Goal: Task Accomplishment & Management: Use online tool/utility

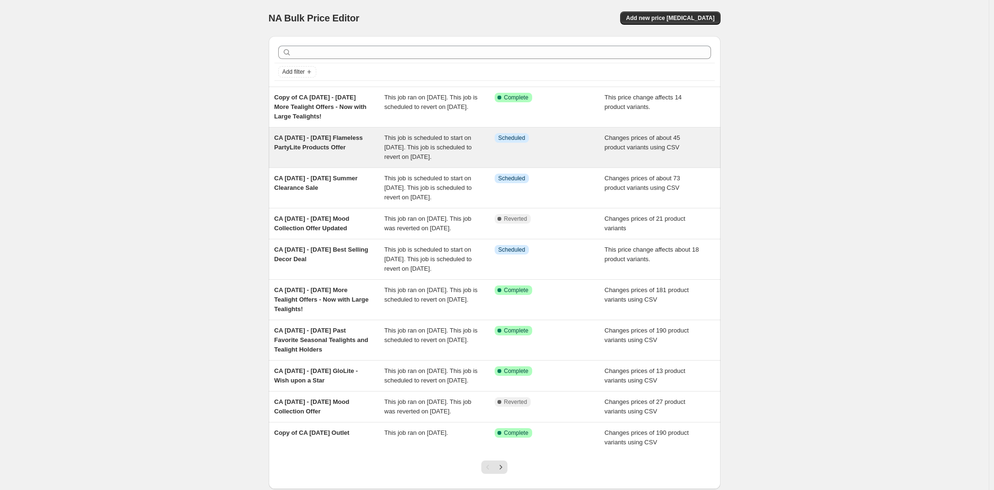
click at [274, 151] on span "CA [DATE] - [DATE] Flameless PartyLite Products Offer" at bounding box center [318, 142] width 88 height 17
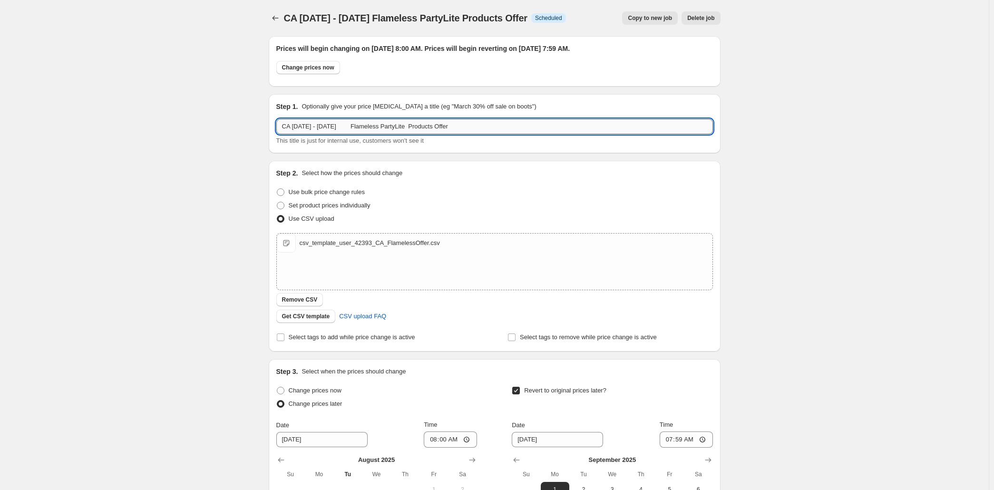
drag, startPoint x: 484, startPoint y: 156, endPoint x: 229, endPoint y: 162, distance: 255.4
click at [276, 134] on input "CA [DATE] - [DATE] Flameless PartyLite Products Offer" at bounding box center [494, 126] width 436 height 15
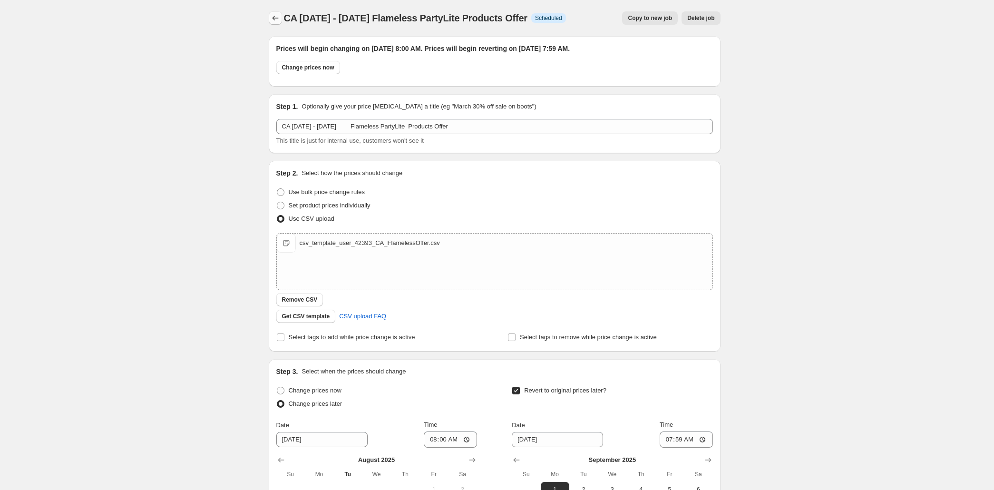
click at [271, 22] on icon "Price change jobs" at bounding box center [276, 18] width 10 height 10
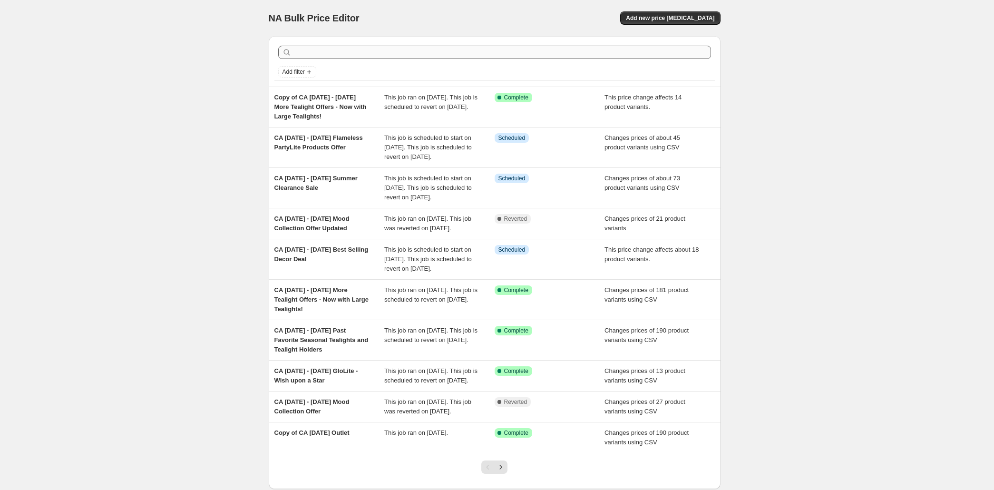
click at [530, 63] on div at bounding box center [494, 52] width 440 height 21
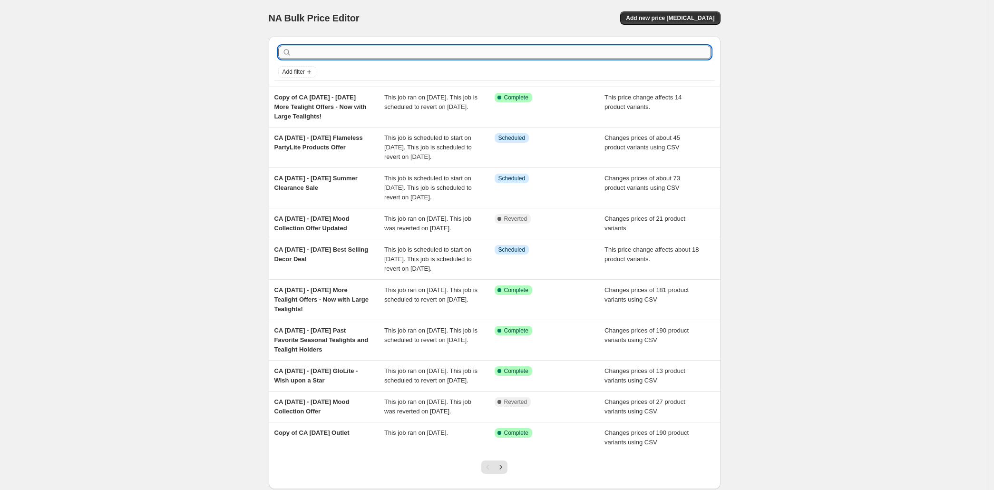
click at [530, 59] on input "text" at bounding box center [501, 52] width 417 height 13
type input "hallo"
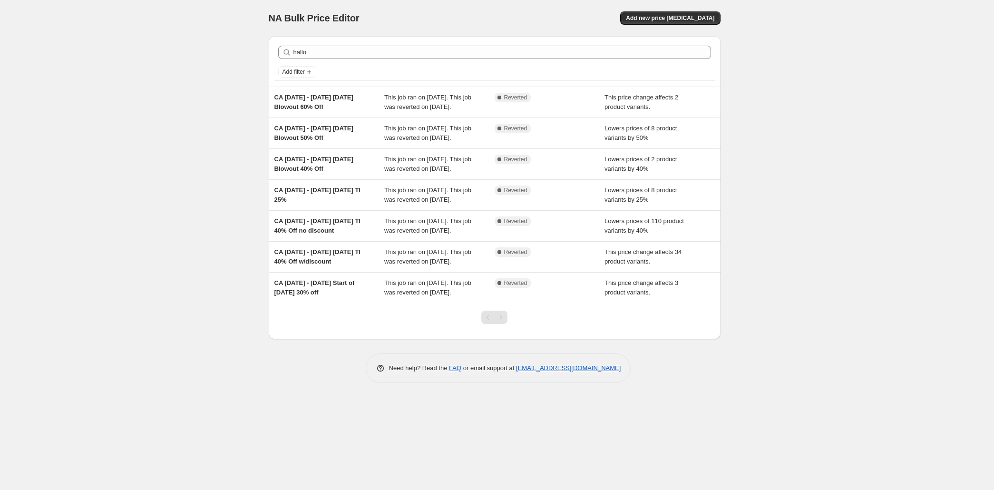
click at [157, 68] on div "NA Bulk Price Editor. This page is ready NA Bulk Price Editor Add new price cha…" at bounding box center [494, 245] width 989 height 490
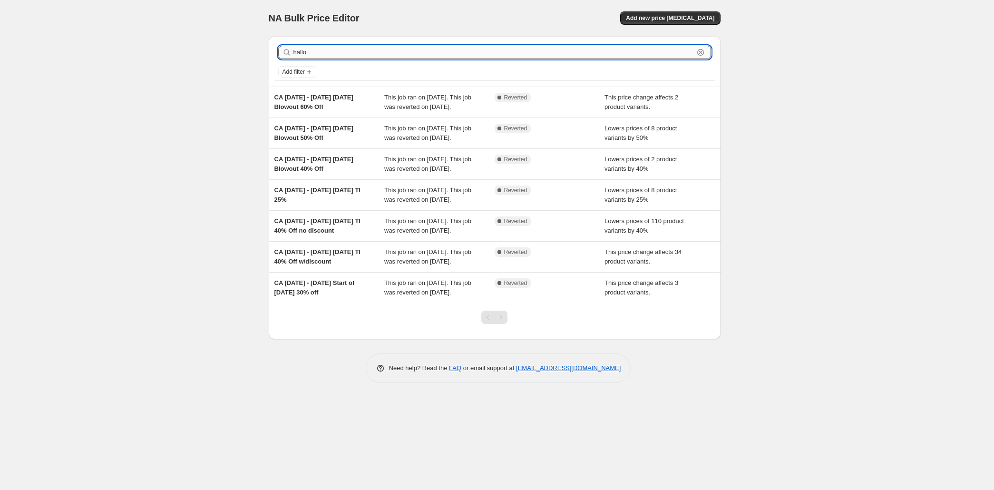
drag, startPoint x: 286, startPoint y: 69, endPoint x: 180, endPoint y: 80, distance: 106.6
click at [293, 59] on input "hallo" at bounding box center [493, 52] width 400 height 13
type input "outlet"
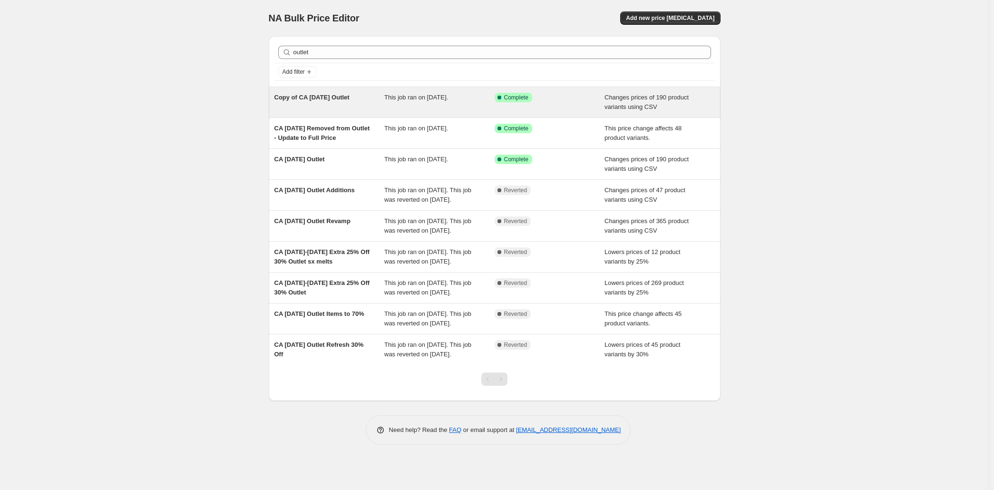
click at [274, 101] on span "Copy of CA [DATE] Outlet" at bounding box center [311, 97] width 75 height 7
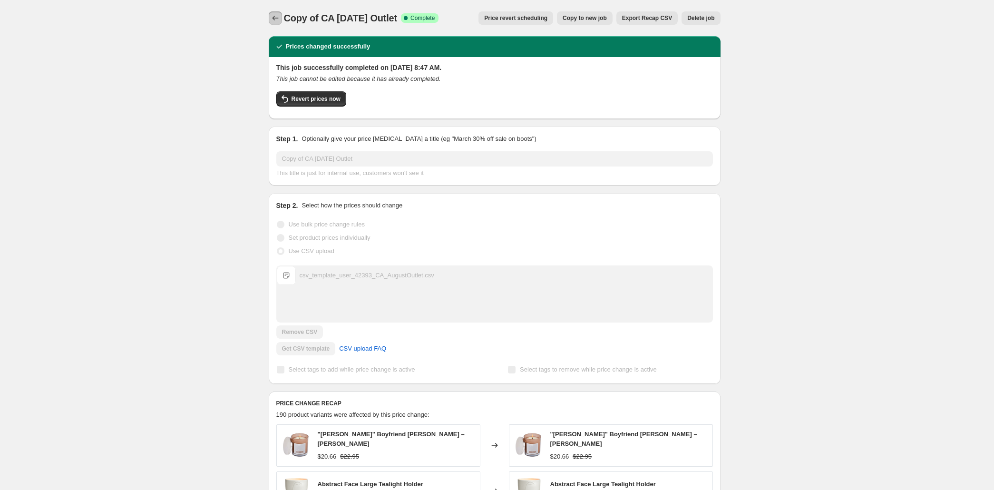
click at [269, 21] on button "Price change jobs" at bounding box center [275, 17] width 13 height 13
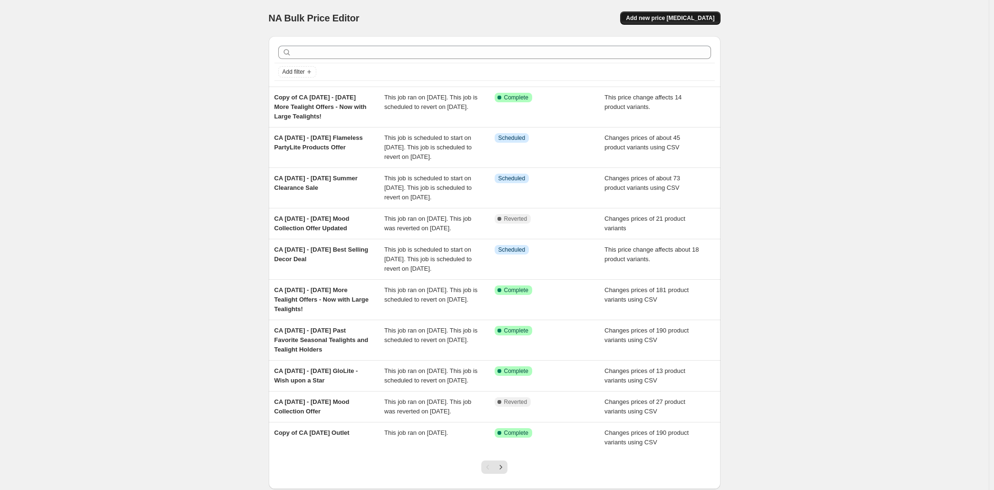
click at [714, 22] on span "Add new price [MEDICAL_DATA]" at bounding box center [670, 18] width 88 height 8
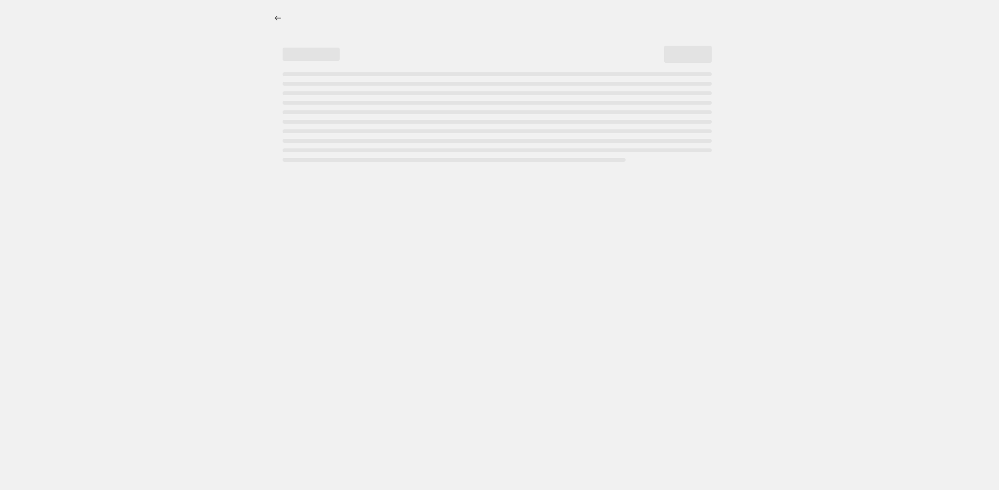
select select "percentage"
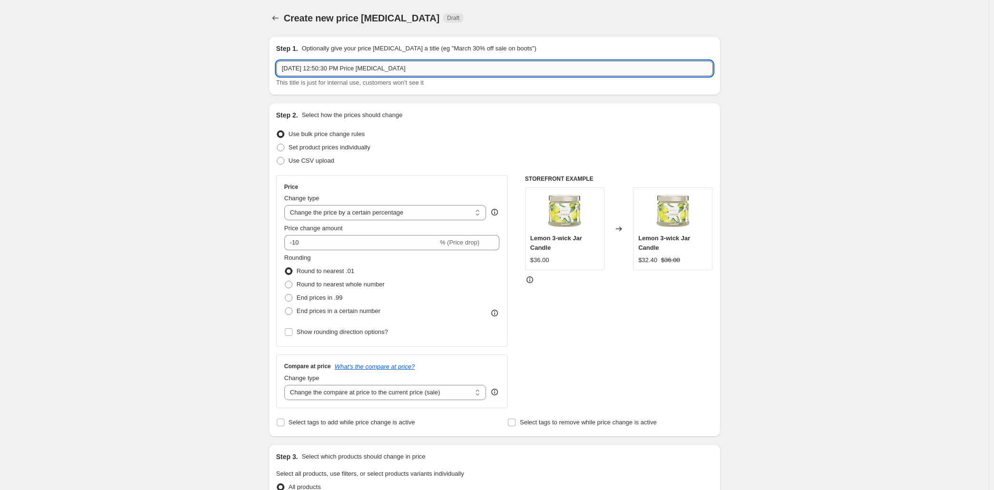
click at [276, 76] on input "[DATE] 12:50:30 PM Price [MEDICAL_DATA]" at bounding box center [494, 68] width 436 height 15
paste input "[DATE]-[DATE] Outlet"
type input "CA [DATE]-[DATE] Outlet Adds"
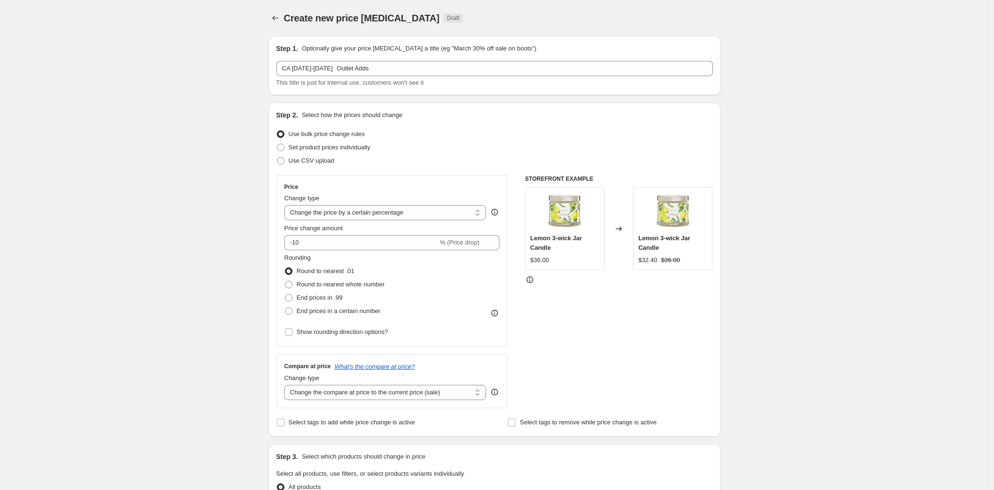
click at [133, 109] on div "Create new price [MEDICAL_DATA]. This page is ready Create new price [MEDICAL_D…" at bounding box center [494, 476] width 989 height 953
click at [276, 154] on label "Set product prices individually" at bounding box center [323, 147] width 94 height 13
click at [277, 144] on input "Set product prices individually" at bounding box center [277, 144] width 0 height 0
radio input "true"
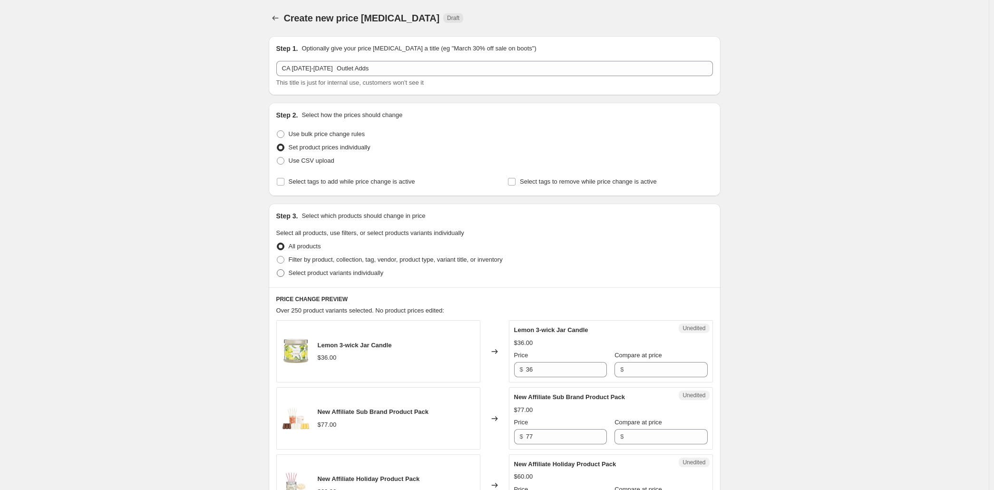
click at [277, 277] on span at bounding box center [281, 273] width 8 height 8
click at [277, 270] on input "Select product variants individually" at bounding box center [277, 269] width 0 height 0
radio input "true"
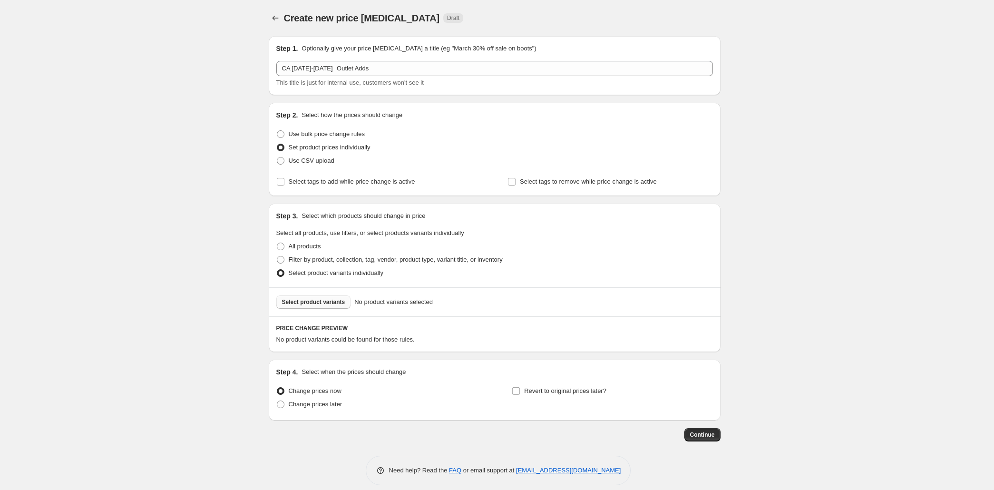
click at [282, 306] on span "Select product variants" at bounding box center [313, 302] width 63 height 8
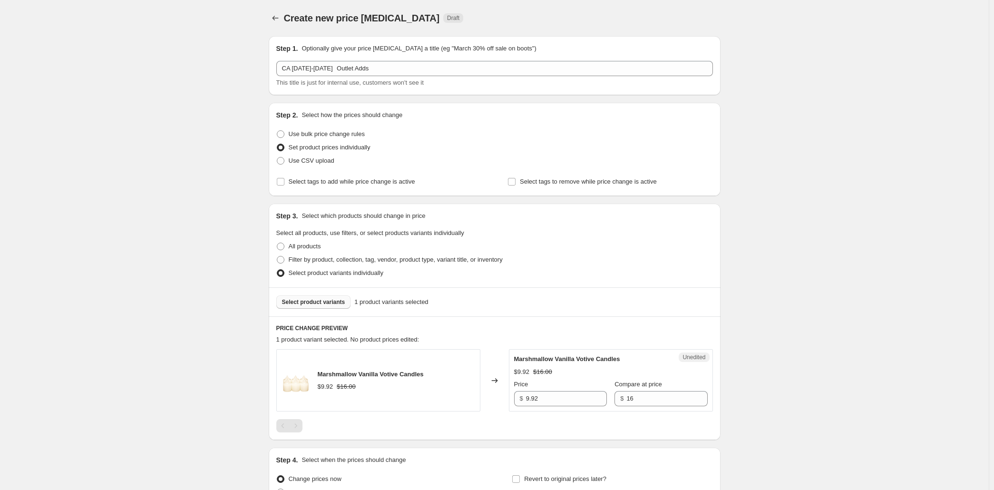
click at [284, 306] on span "Select product variants" at bounding box center [313, 302] width 63 height 8
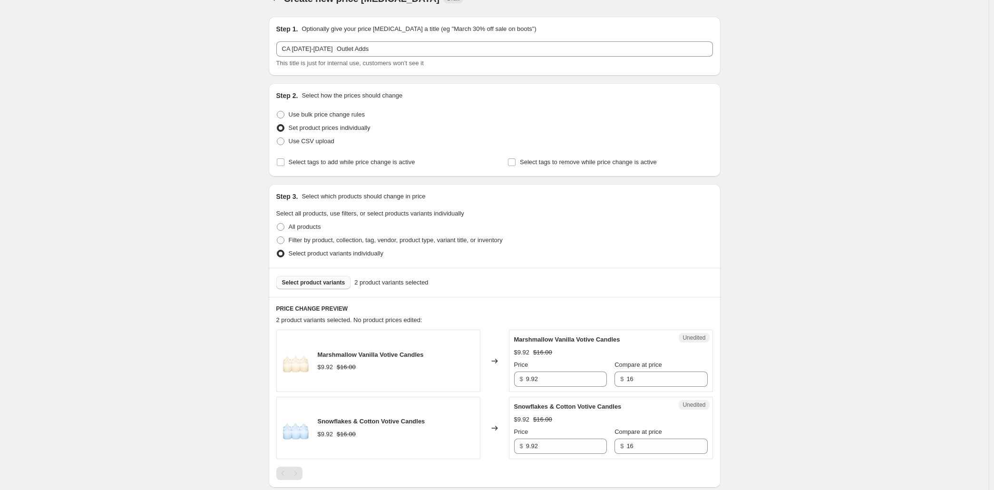
scroll to position [182, 0]
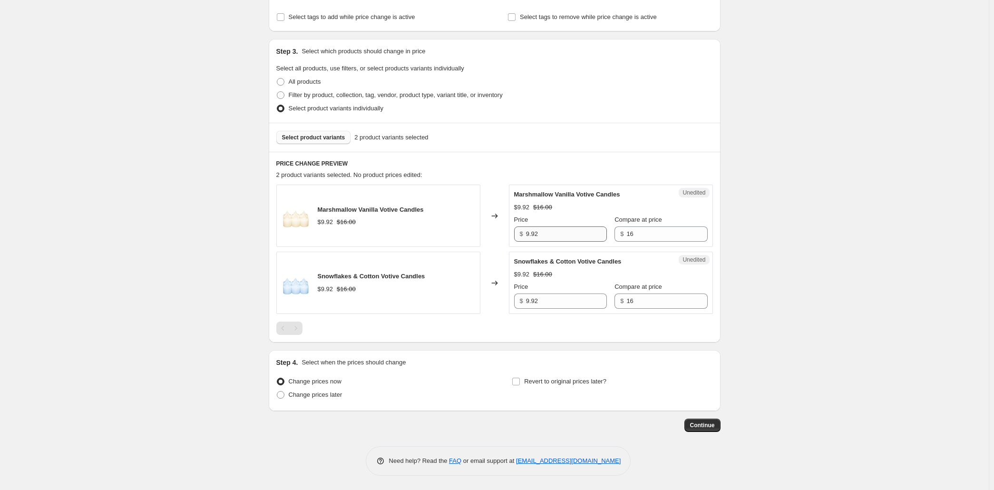
drag, startPoint x: 565, startPoint y: 297, endPoint x: 505, endPoint y: 297, distance: 59.9
click at [526, 242] on input "9.92" at bounding box center [566, 233] width 81 height 15
click at [556, 242] on input "9.92" at bounding box center [566, 233] width 81 height 15
drag, startPoint x: 561, startPoint y: 295, endPoint x: 442, endPoint y: 281, distance: 119.7
click at [526, 242] on input "9.92" at bounding box center [566, 233] width 81 height 15
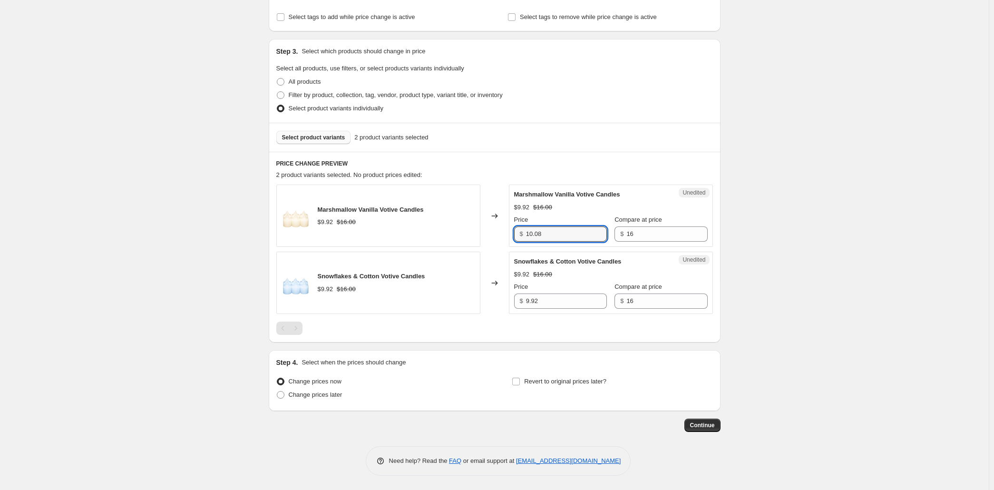
drag, startPoint x: 566, startPoint y: 289, endPoint x: 506, endPoint y: 301, distance: 60.7
click at [526, 242] on input "10.08" at bounding box center [566, 233] width 81 height 15
type input "10.08"
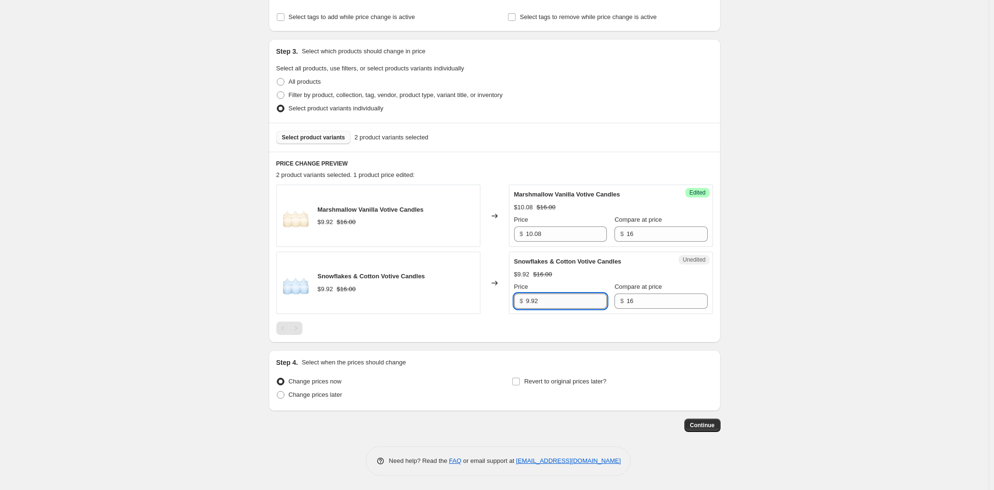
drag, startPoint x: 554, startPoint y: 370, endPoint x: 485, endPoint y: 370, distance: 69.4
click at [526, 309] on input "9.92" at bounding box center [566, 300] width 81 height 15
paste input "10.08"
type input "10.08"
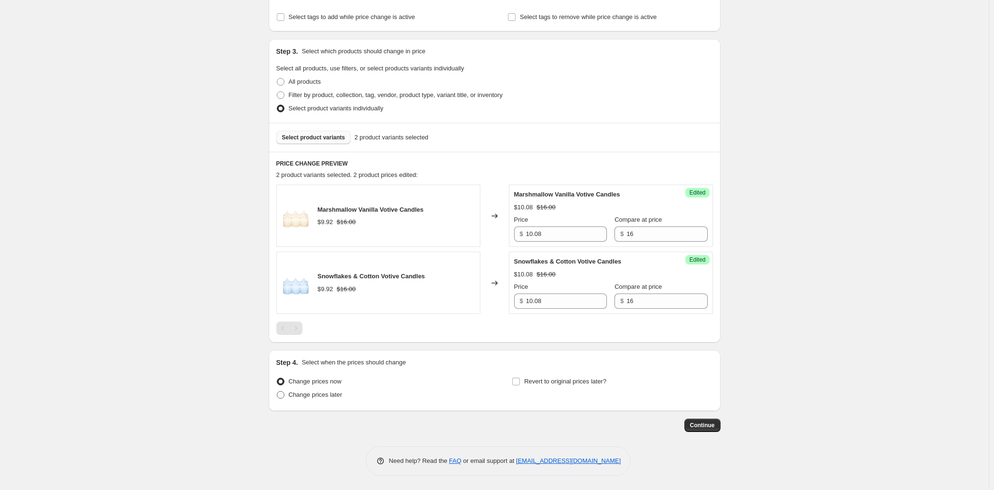
drag, startPoint x: 248, startPoint y: 387, endPoint x: 252, endPoint y: 385, distance: 5.1
click at [289, 391] on span "Change prices later" at bounding box center [316, 394] width 54 height 7
click at [277, 391] on input "Change prices later" at bounding box center [277, 391] width 0 height 0
radio input "true"
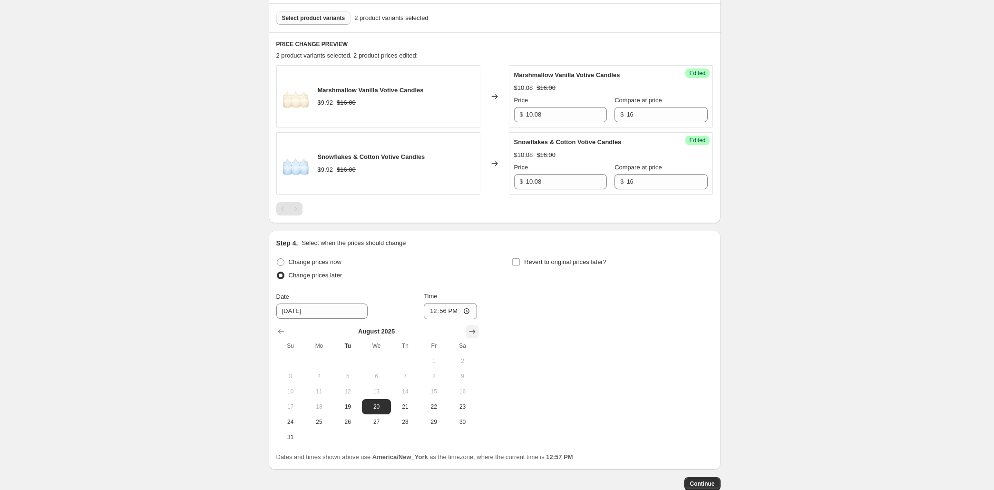
click at [471, 336] on icon "Show next month, September 2025" at bounding box center [472, 332] width 10 height 10
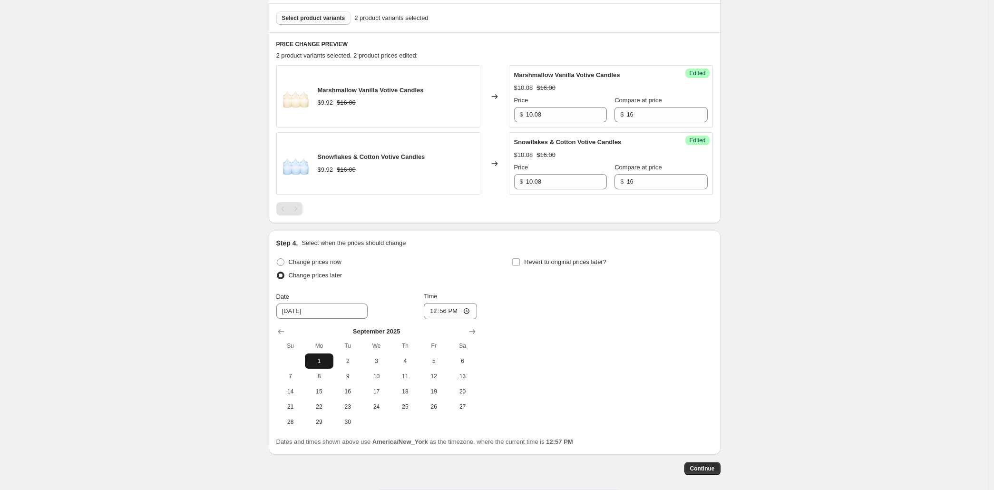
click at [309, 365] on span "1" at bounding box center [319, 361] width 21 height 8
type input "[DATE]"
click at [444, 319] on input "12:56" at bounding box center [450, 311] width 53 height 16
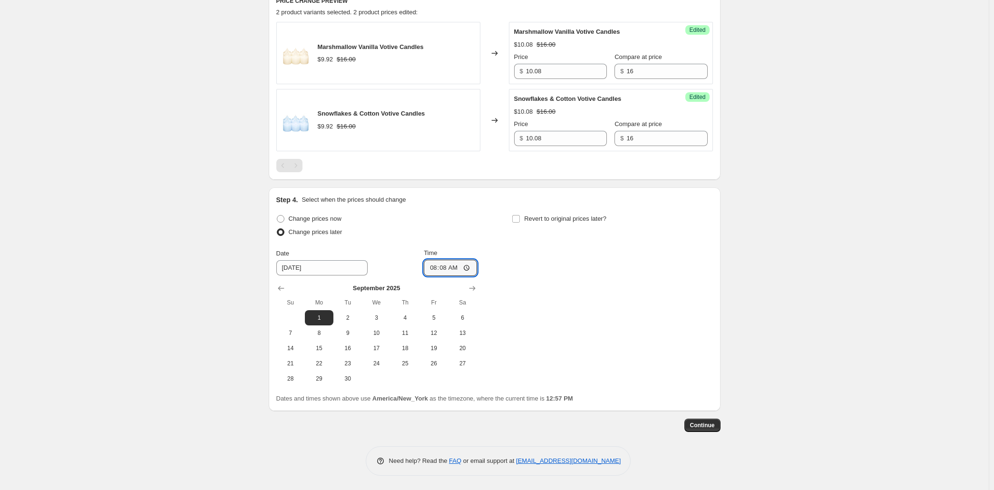
scroll to position [480, 0]
type input "08:00"
click at [720, 418] on button "Continue" at bounding box center [702, 424] width 36 height 13
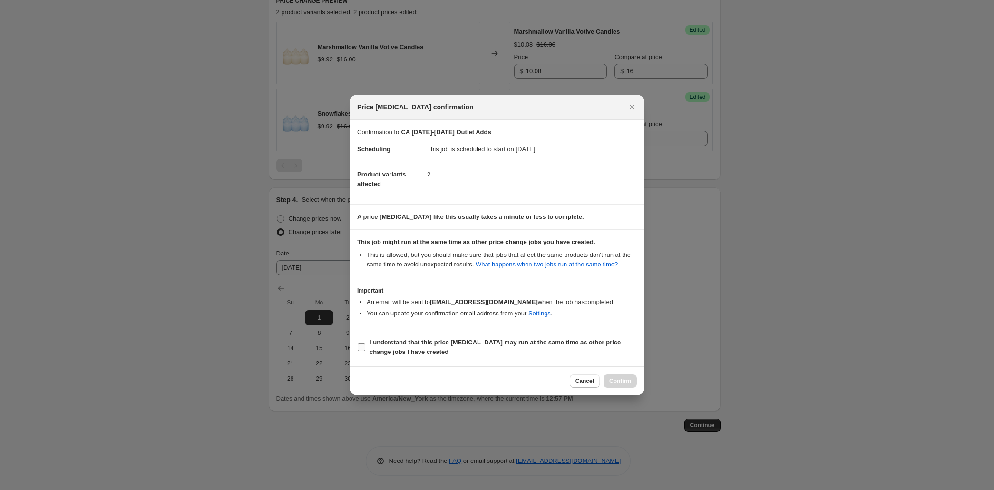
click at [474, 357] on span "I understand that this price [MEDICAL_DATA] may run at the same time as other p…" at bounding box center [502, 347] width 267 height 19
click at [365, 351] on input "I understand that this price [MEDICAL_DATA] may run at the same time as other p…" at bounding box center [362, 347] width 8 height 8
checkbox input "true"
click at [631, 385] on span "Confirm" at bounding box center [620, 381] width 22 height 8
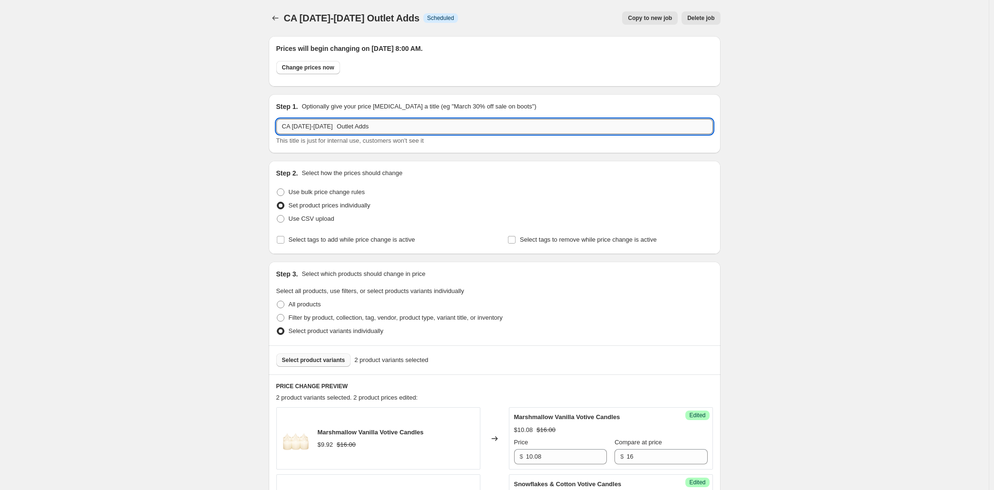
click at [403, 134] on input "CA [DATE]-[DATE] Outlet Adds" at bounding box center [494, 126] width 436 height 15
drag, startPoint x: 403, startPoint y: 152, endPoint x: 244, endPoint y: 151, distance: 158.8
click at [276, 134] on input "CA [DATE]-[DATE] Outlet Adds" at bounding box center [494, 126] width 436 height 15
click at [289, 134] on input "CA [DATE]-[DATE] Outlet Adds" at bounding box center [494, 126] width 436 height 15
click at [288, 134] on input "CA [DATE]-[DATE] Outlet Adds" at bounding box center [494, 126] width 436 height 15
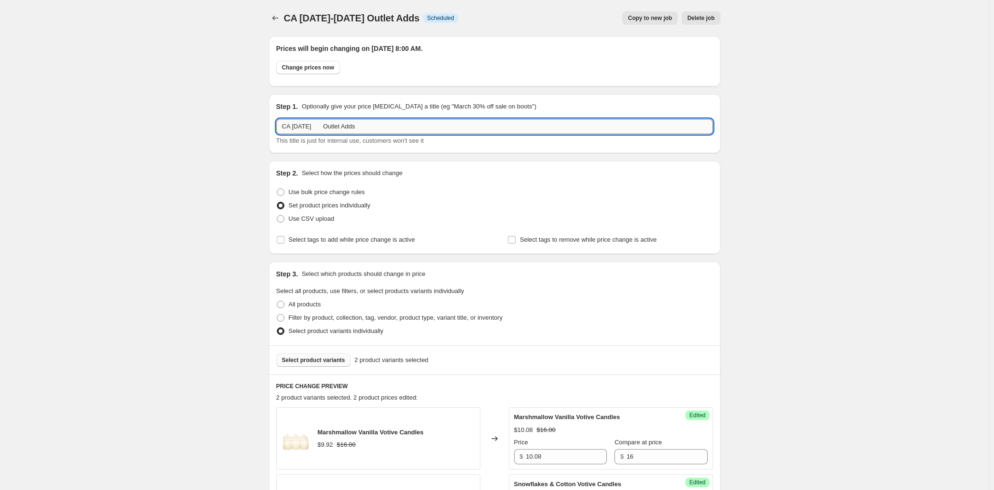
drag, startPoint x: 244, startPoint y: 151, endPoint x: 372, endPoint y: 152, distance: 128.4
click at [372, 134] on input "CA [DATE] Outlet Adds" at bounding box center [494, 126] width 436 height 15
type input "CA [DATE] Outlet Adds"
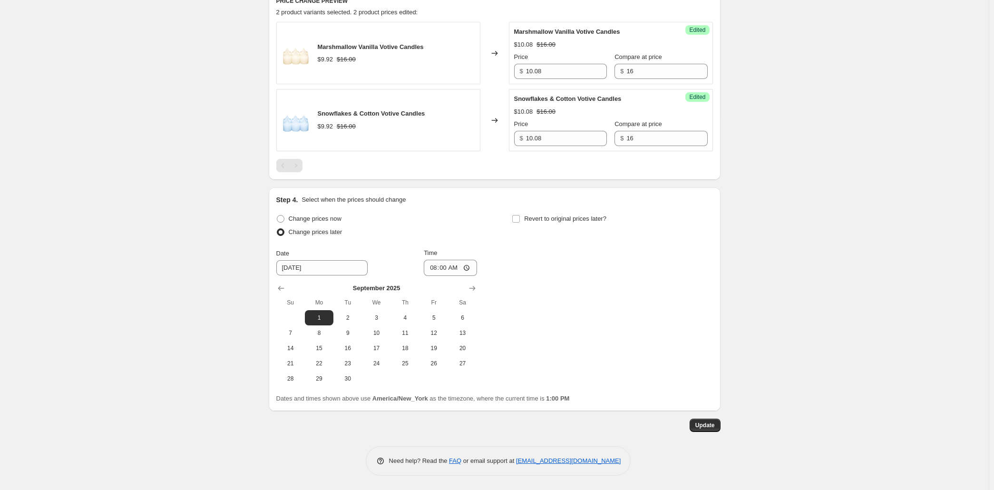
scroll to position [550, 0]
click at [715, 424] on span "Update" at bounding box center [704, 425] width 19 height 8
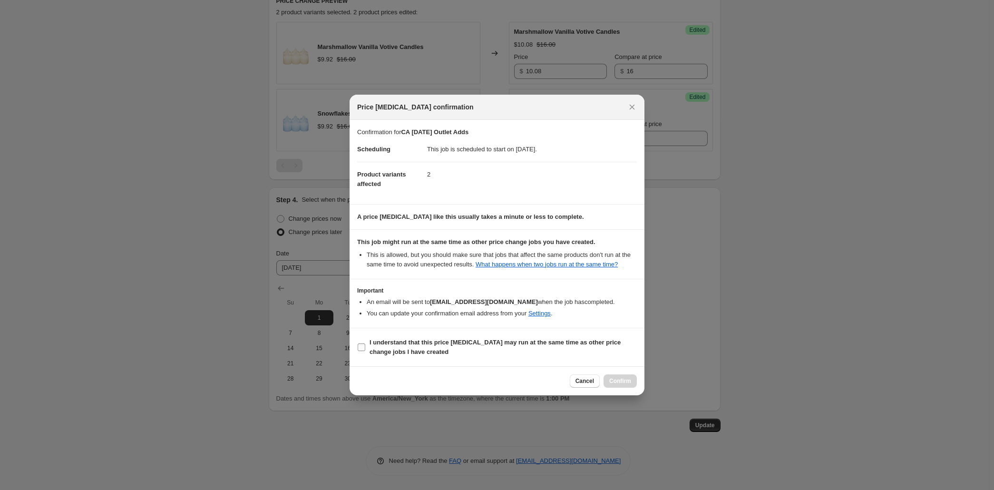
click at [475, 357] on span "I understand that this price [MEDICAL_DATA] may run at the same time as other p…" at bounding box center [502, 347] width 267 height 19
click at [365, 351] on input "I understand that this price [MEDICAL_DATA] may run at the same time as other p…" at bounding box center [362, 347] width 8 height 8
checkbox input "true"
click at [631, 385] on span "Confirm" at bounding box center [620, 381] width 22 height 8
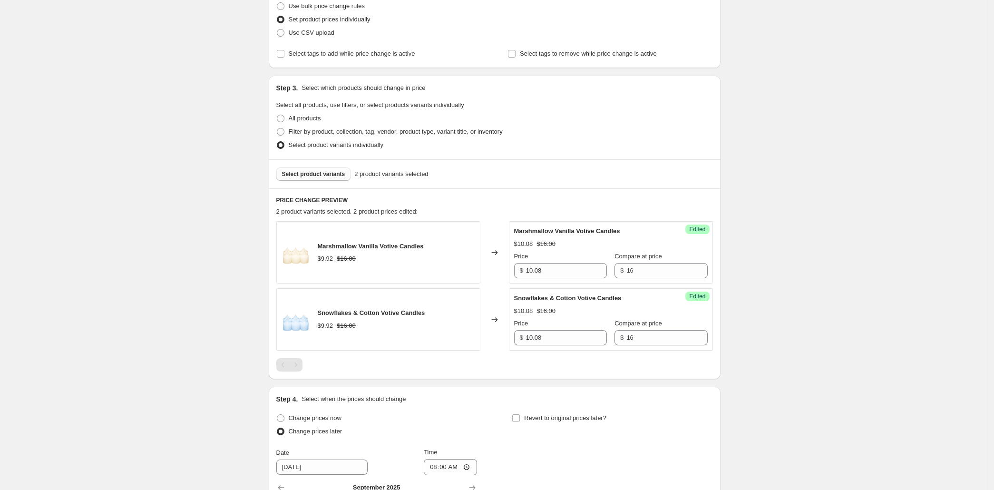
scroll to position [0, 0]
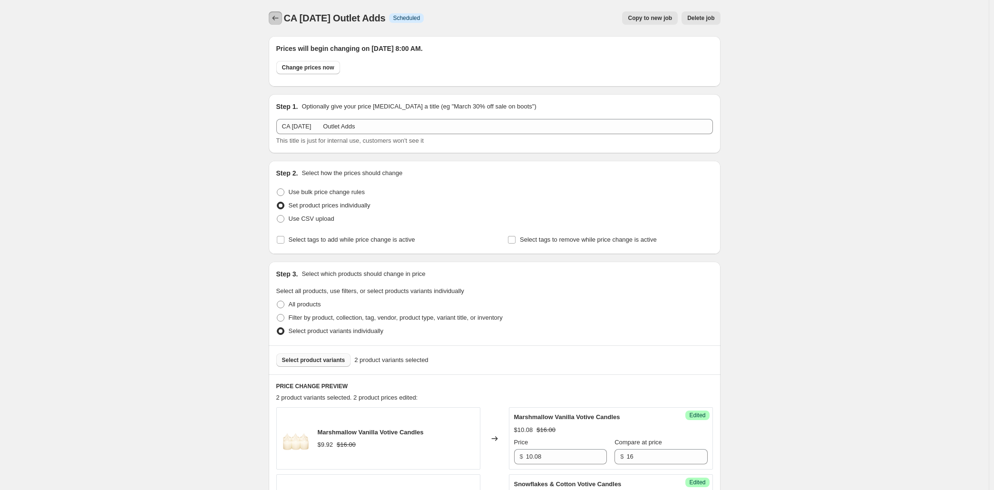
click at [271, 22] on icon "Price change jobs" at bounding box center [276, 18] width 10 height 10
